Goal: Task Accomplishment & Management: Use online tool/utility

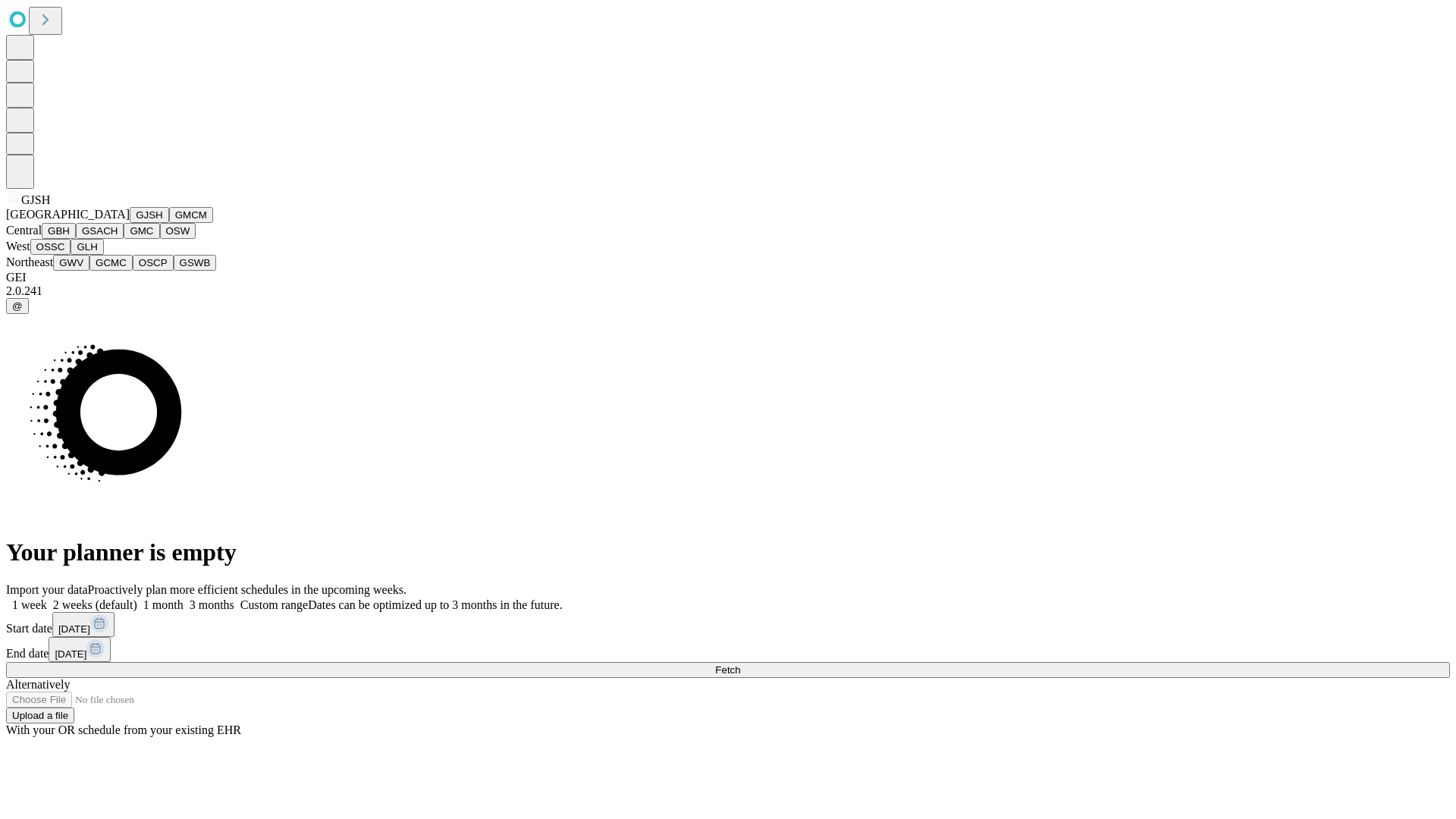
click at [130, 223] on button "GJSH" at bounding box center [150, 215] width 39 height 16
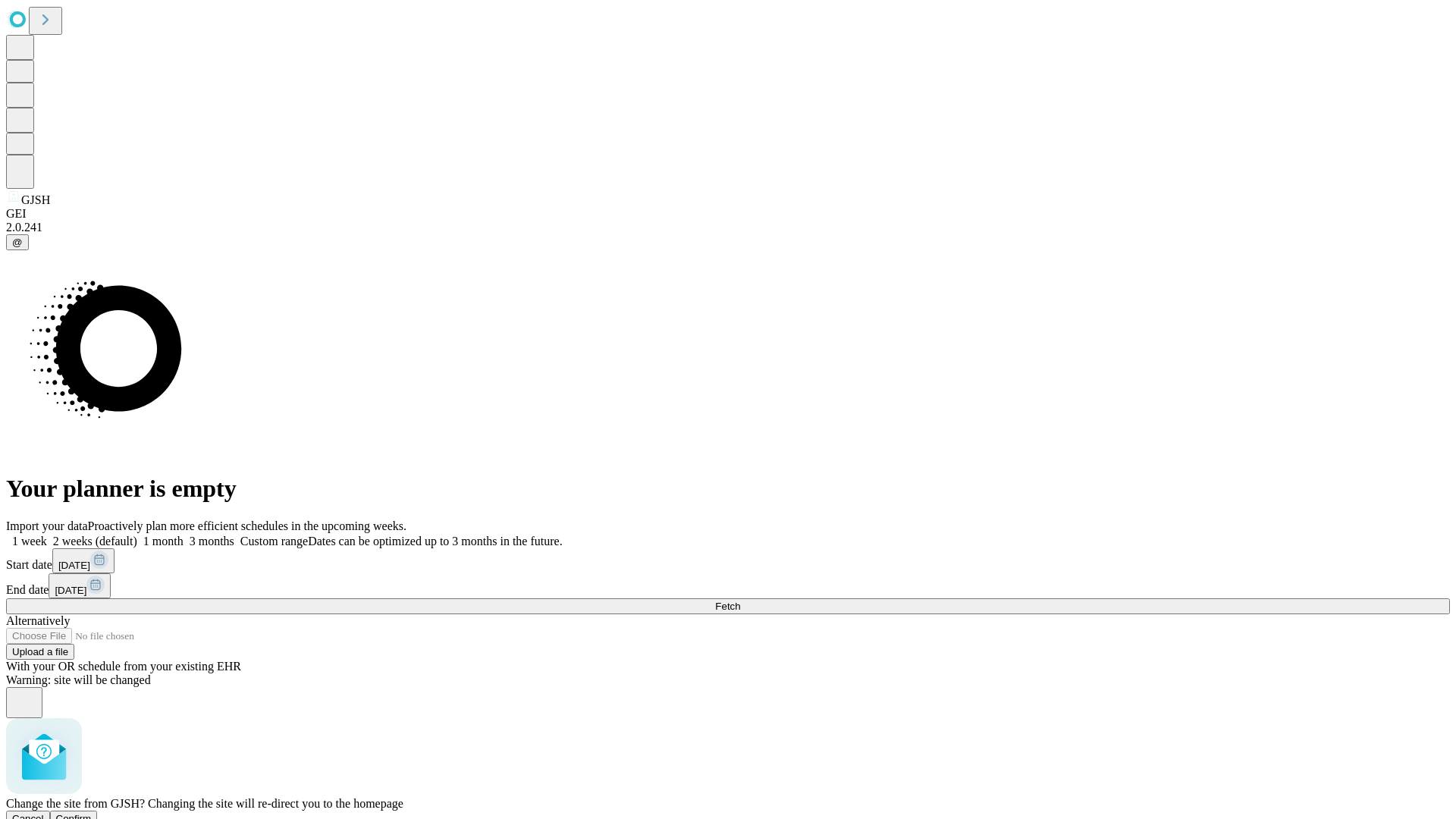
click at [92, 813] on span "Confirm" at bounding box center [74, 818] width 36 height 11
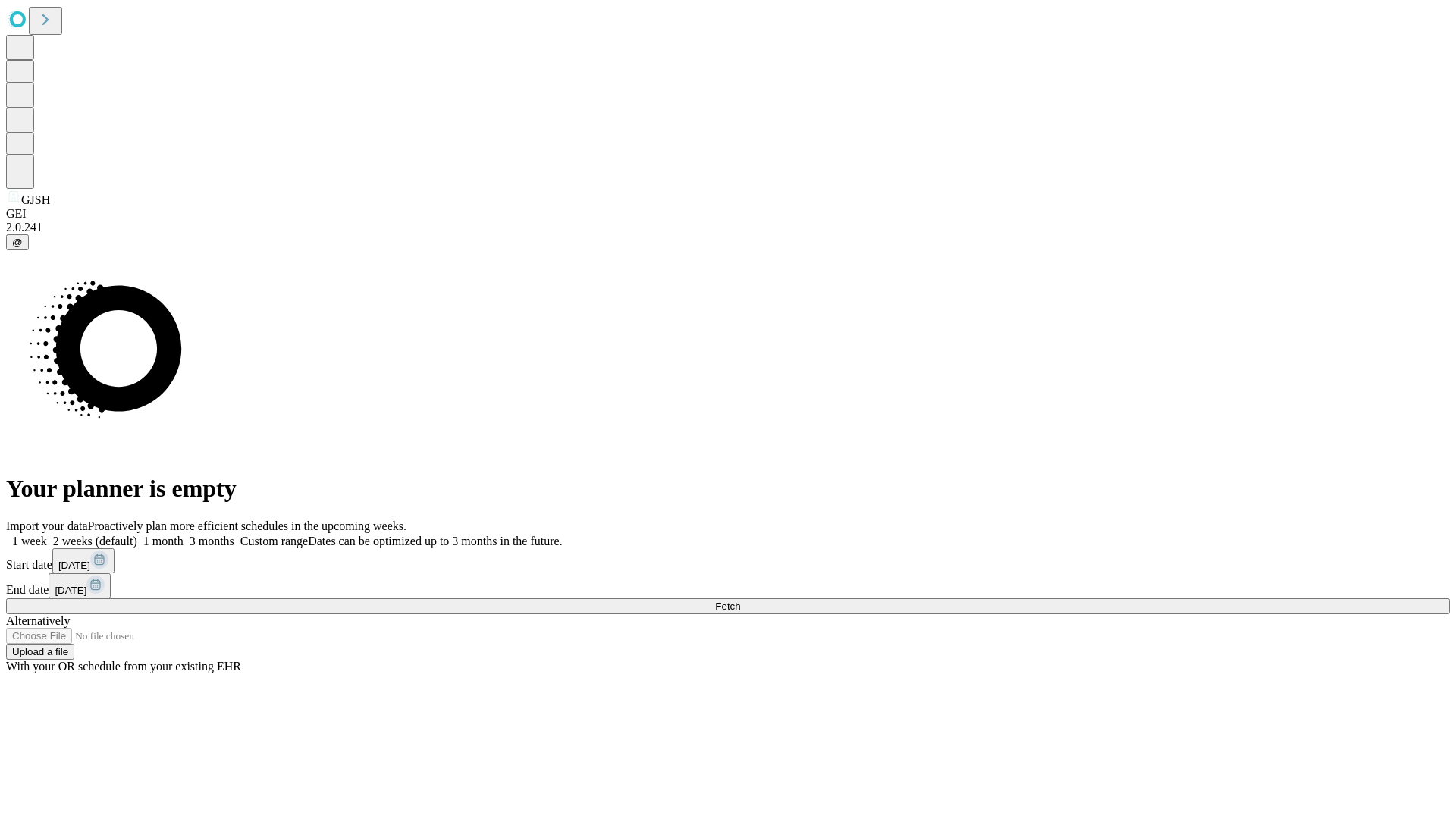
click at [137, 534] on label "2 weeks (default)" at bounding box center [92, 540] width 90 height 13
click at [740, 600] on span "Fetch" at bounding box center [727, 606] width 25 height 11
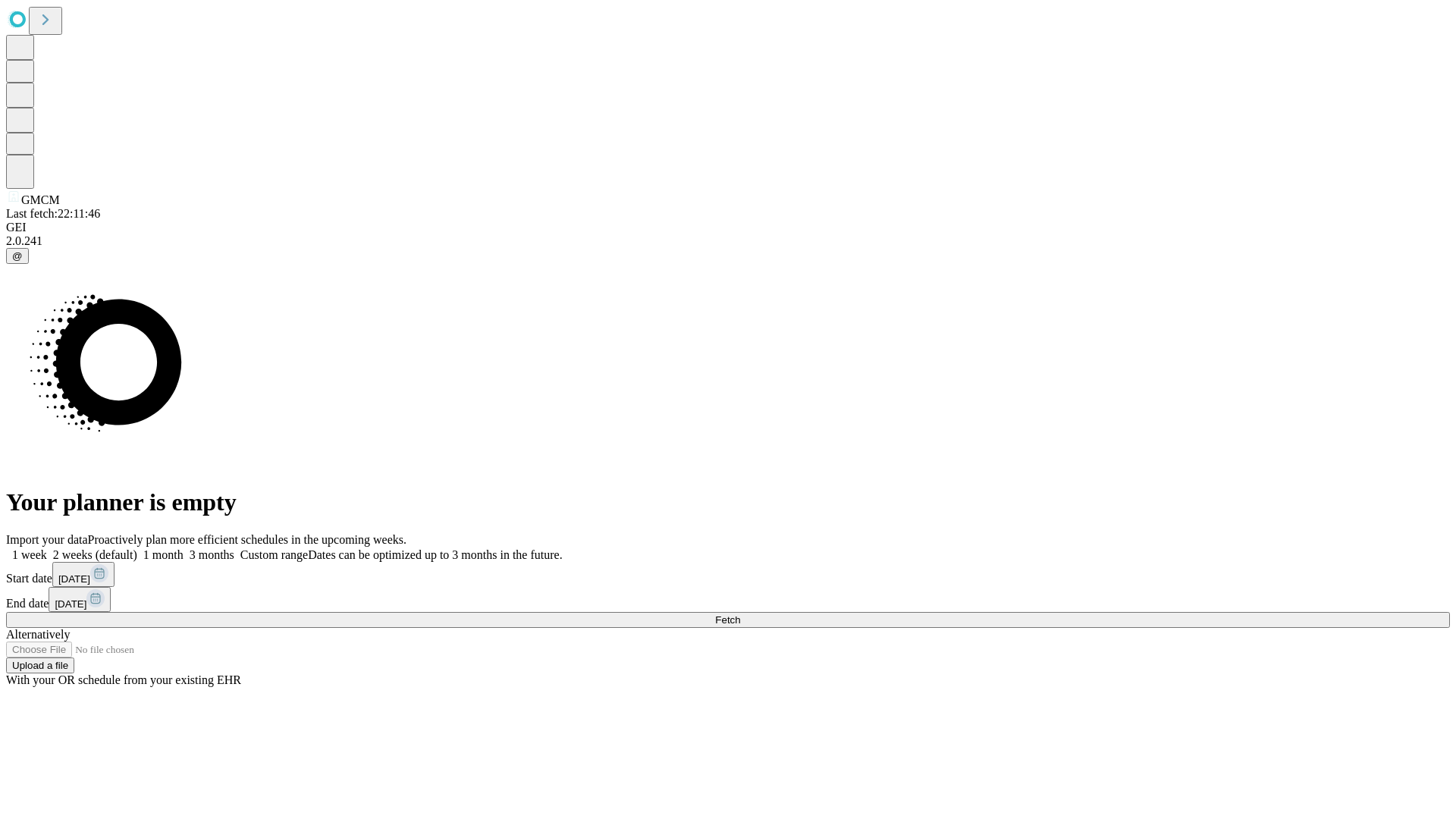
click at [137, 548] on label "2 weeks (default)" at bounding box center [92, 554] width 90 height 13
click at [740, 614] on span "Fetch" at bounding box center [727, 619] width 25 height 11
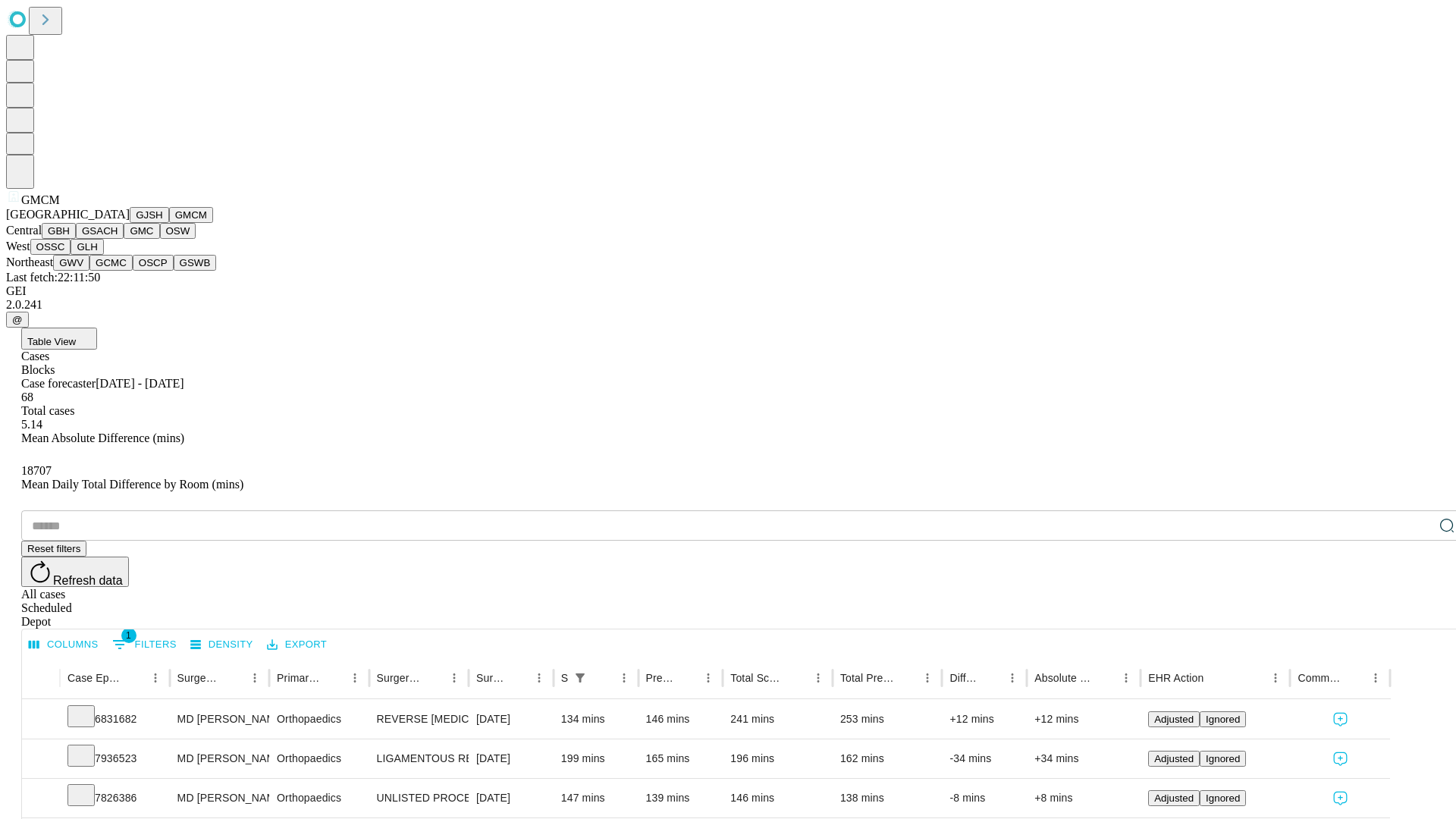
click at [76, 239] on button "GBH" at bounding box center [58, 231] width 34 height 16
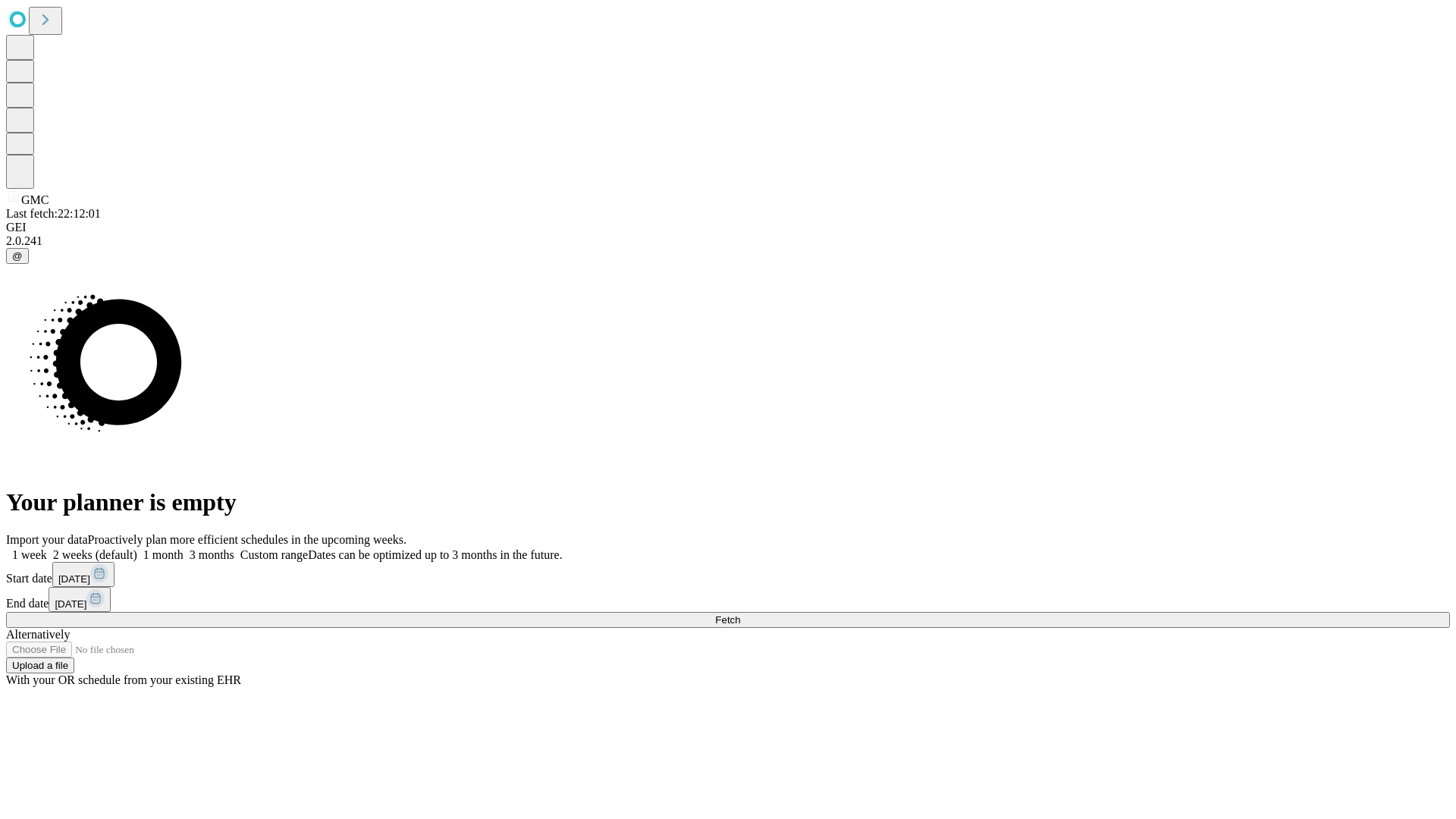
click at [137, 548] on label "2 weeks (default)" at bounding box center [92, 554] width 90 height 13
click at [740, 614] on span "Fetch" at bounding box center [727, 619] width 25 height 11
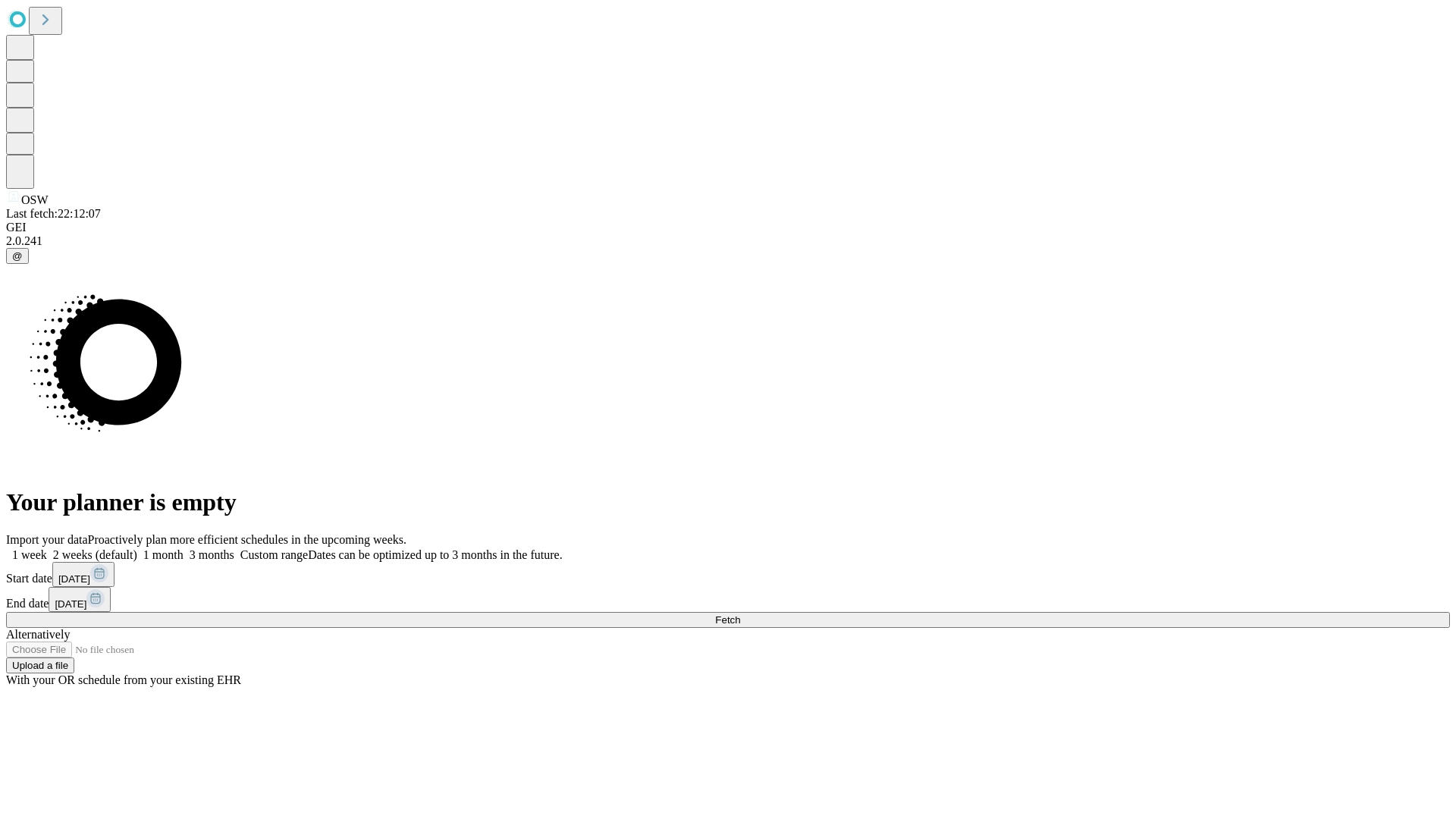
click at [137, 548] on label "2 weeks (default)" at bounding box center [92, 554] width 90 height 13
click at [740, 614] on span "Fetch" at bounding box center [727, 619] width 25 height 11
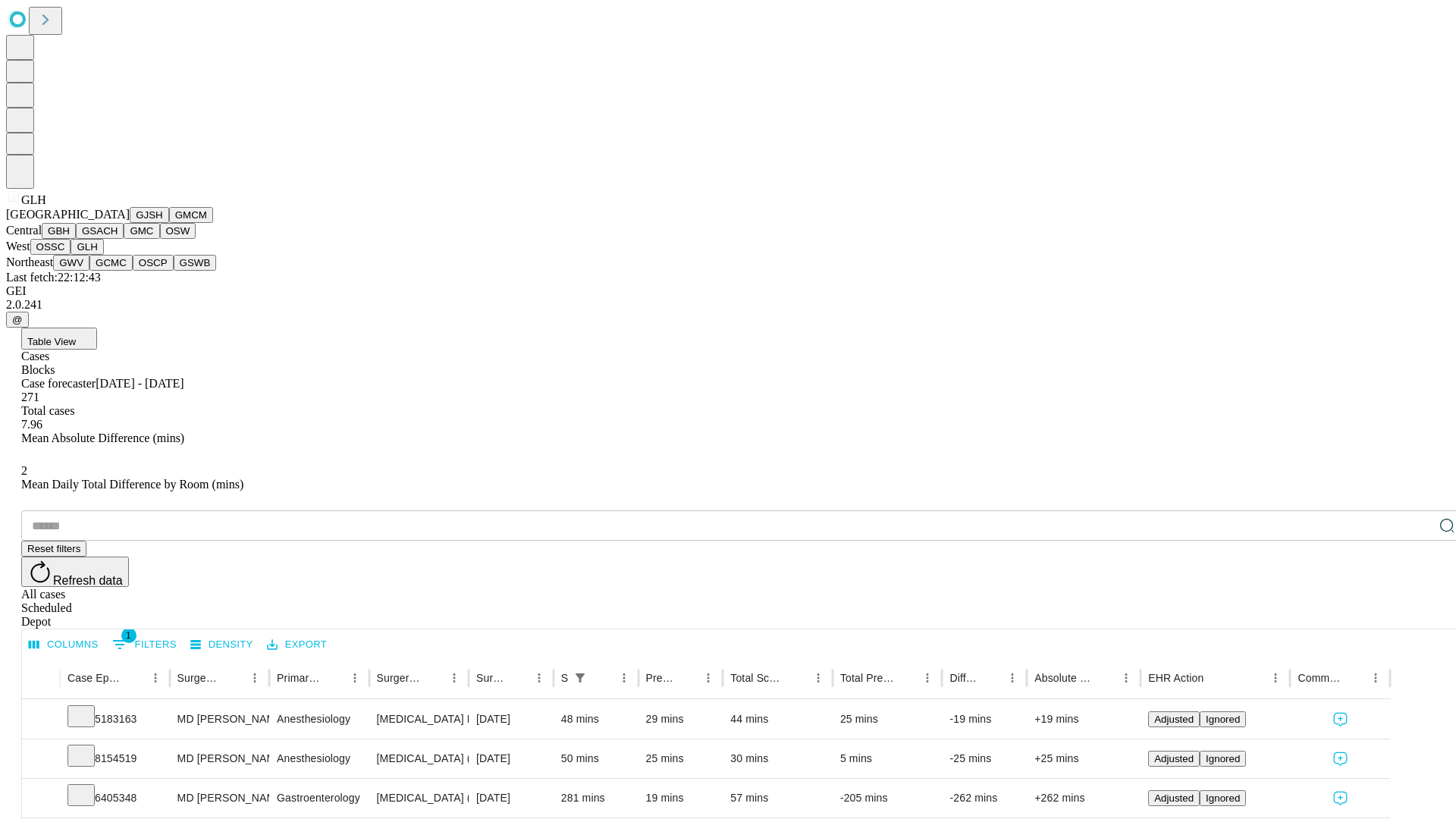
click at [90, 271] on button "GWV" at bounding box center [71, 263] width 36 height 16
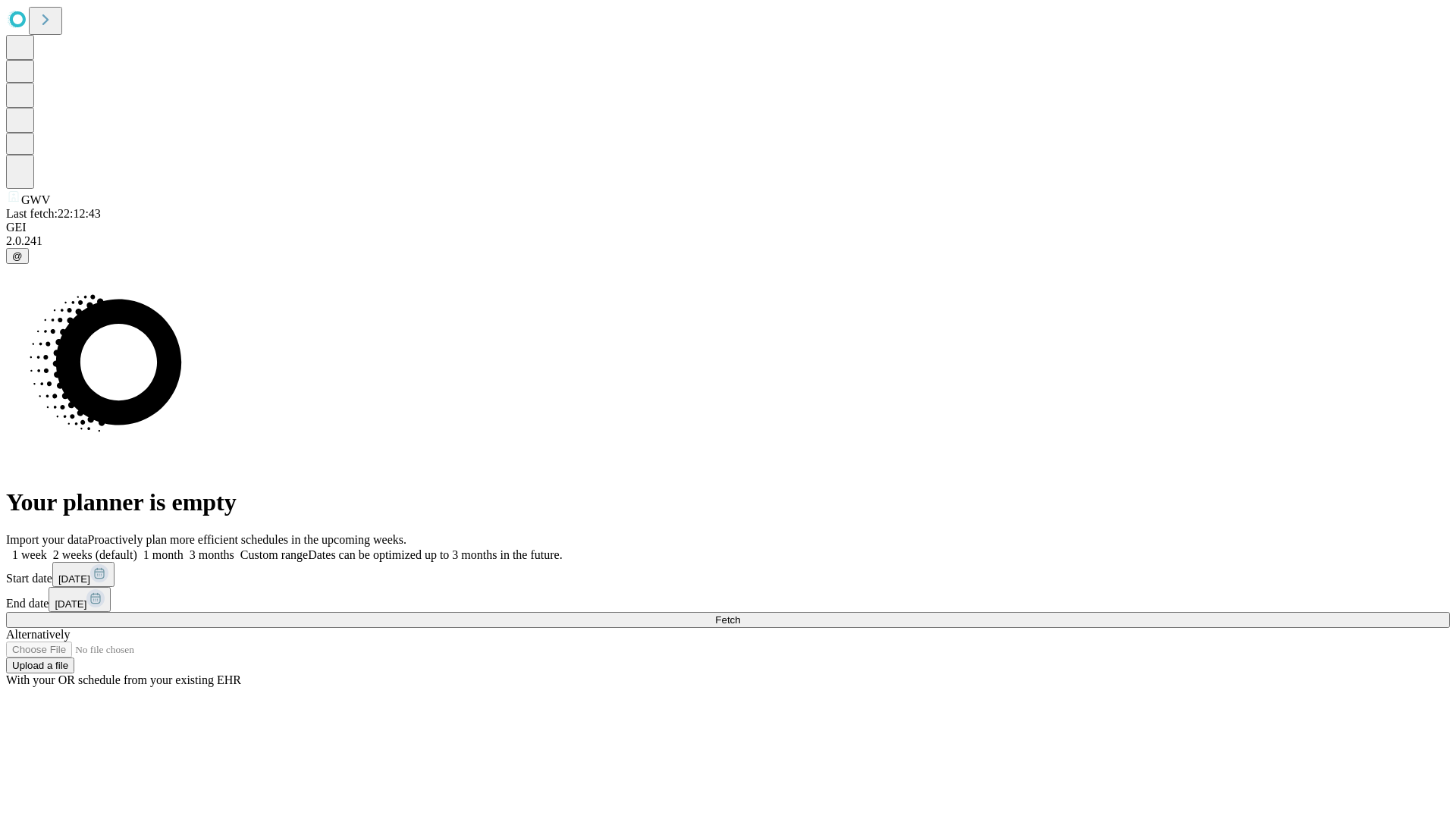
click at [137, 548] on label "2 weeks (default)" at bounding box center [92, 554] width 90 height 13
click at [740, 614] on span "Fetch" at bounding box center [727, 619] width 25 height 11
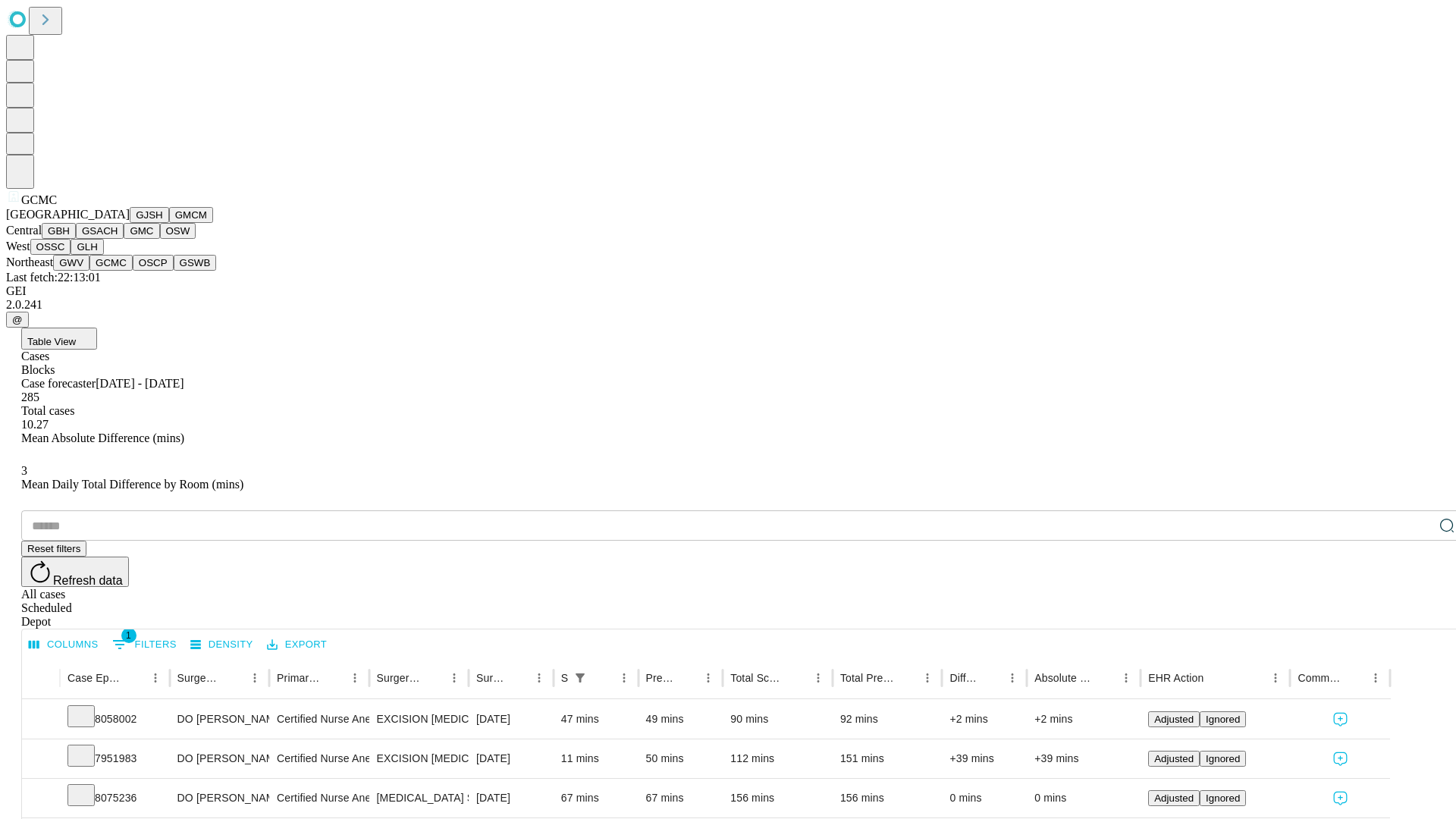
click at [133, 271] on button "OSCP" at bounding box center [153, 263] width 41 height 16
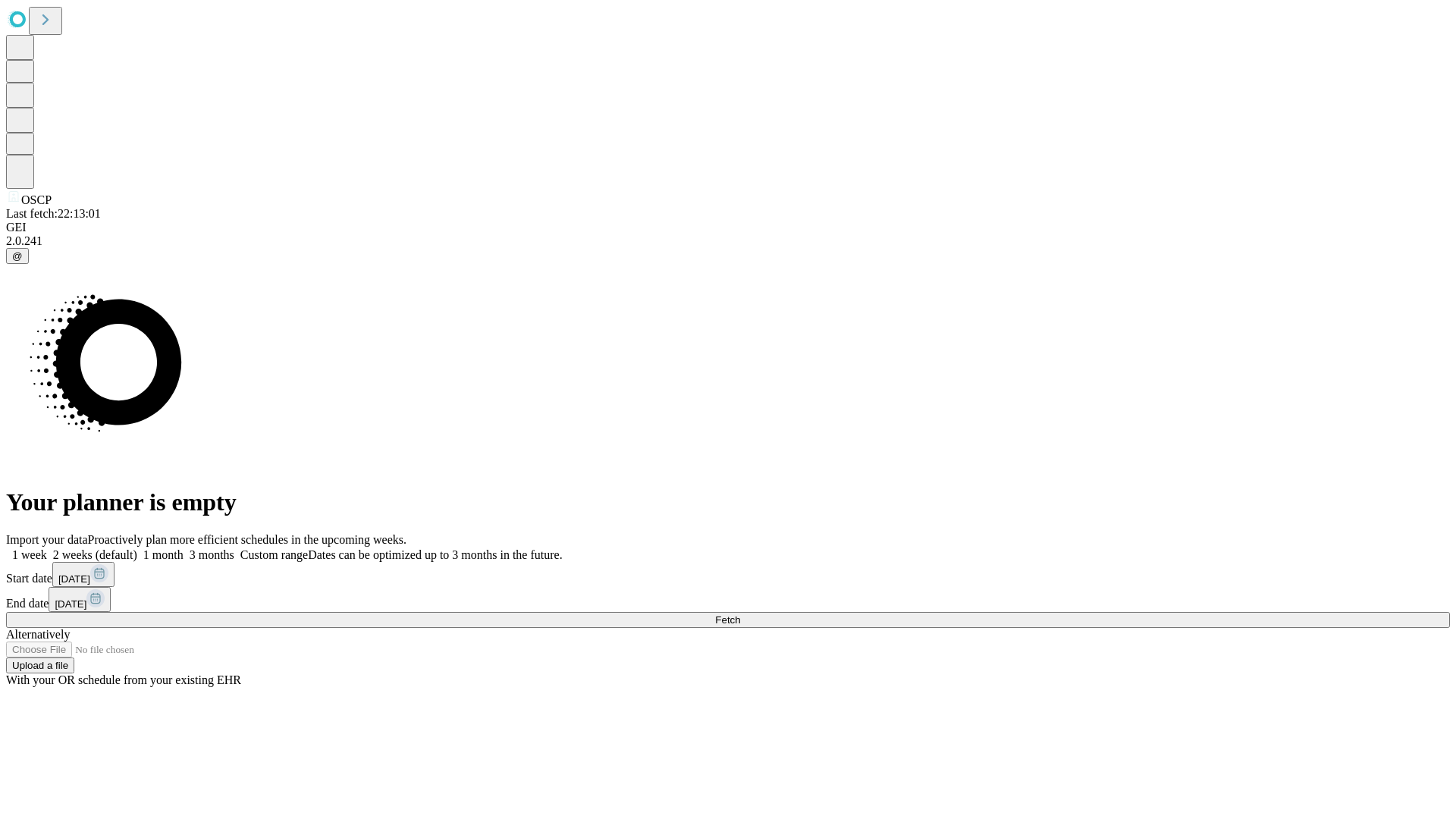
click at [137, 548] on label "2 weeks (default)" at bounding box center [92, 554] width 90 height 13
click at [740, 614] on span "Fetch" at bounding box center [727, 619] width 25 height 11
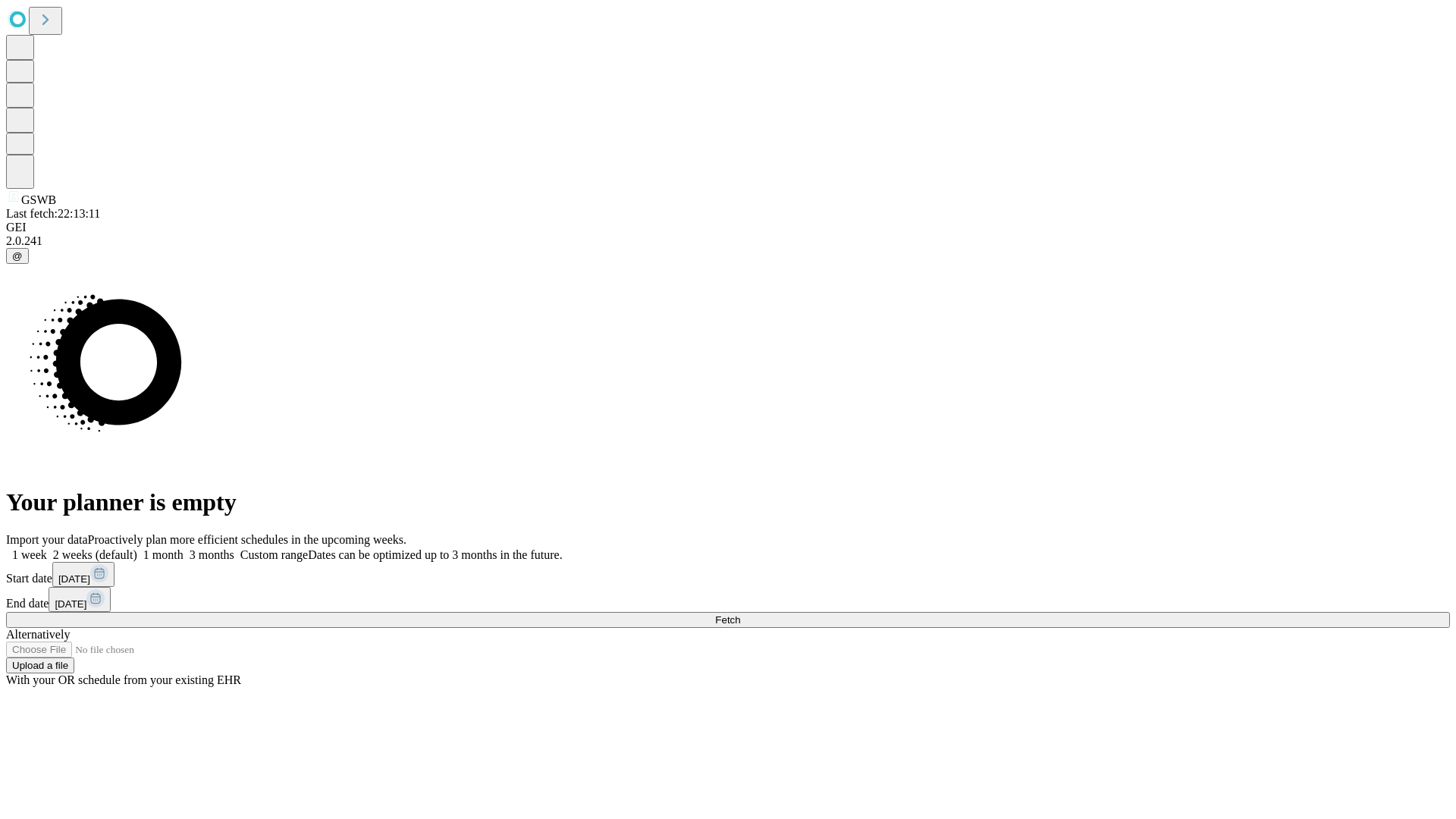
click at [137, 548] on label "2 weeks (default)" at bounding box center [92, 554] width 90 height 13
click at [740, 614] on span "Fetch" at bounding box center [727, 619] width 25 height 11
